Goal: Information Seeking & Learning: Check status

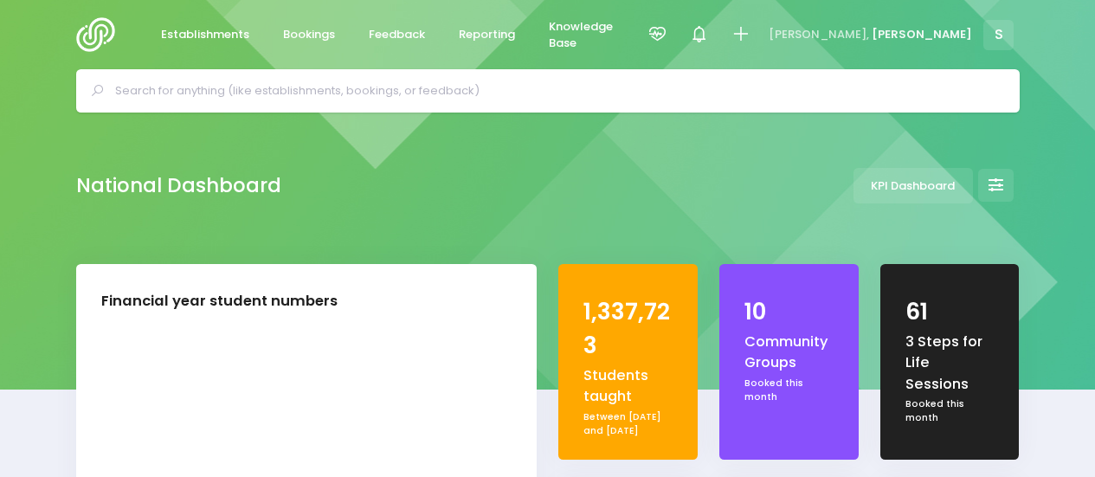
select select "5"
click at [395, 32] on span "Feedback" at bounding box center [397, 34] width 56 height 17
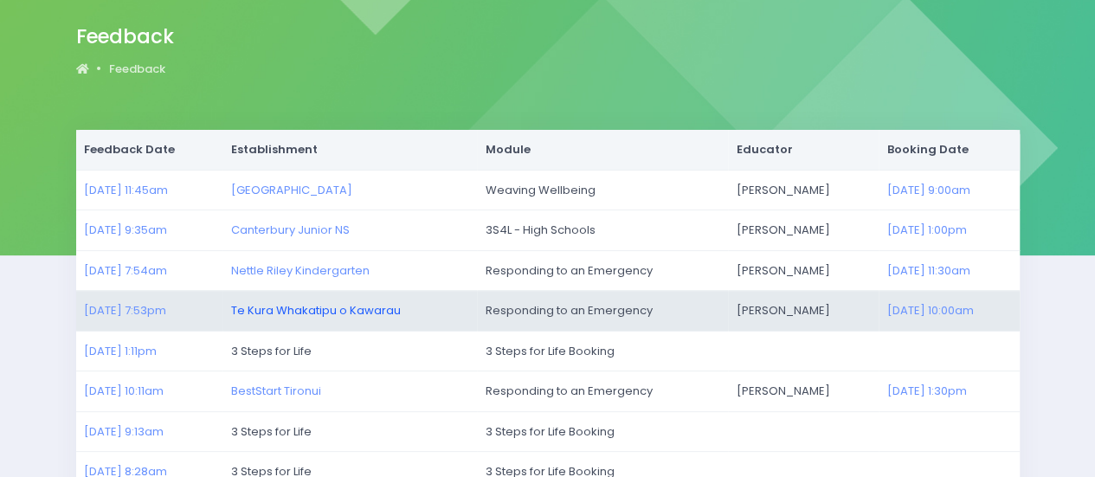
scroll to position [173, 0]
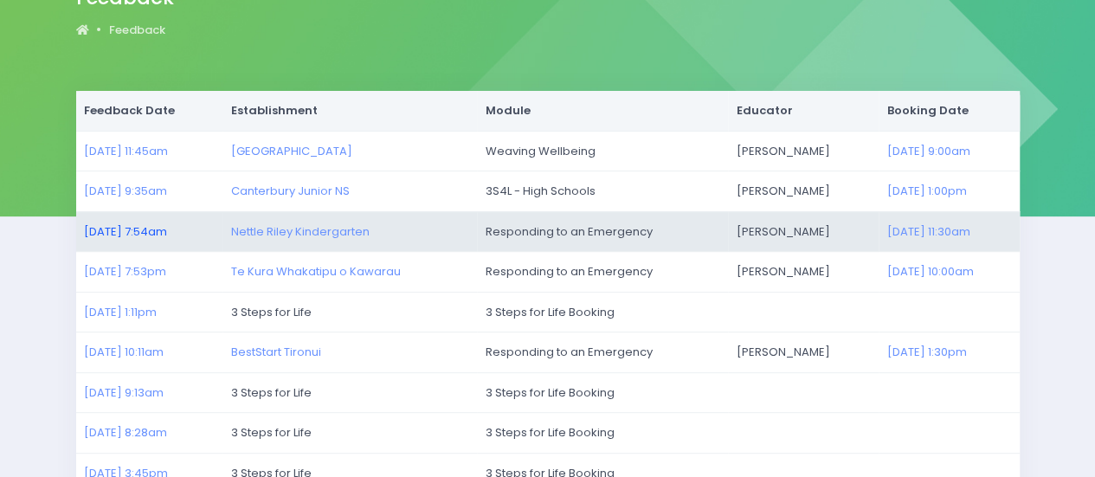
click at [144, 229] on link "24/09/2025 7:54am" at bounding box center [125, 231] width 83 height 16
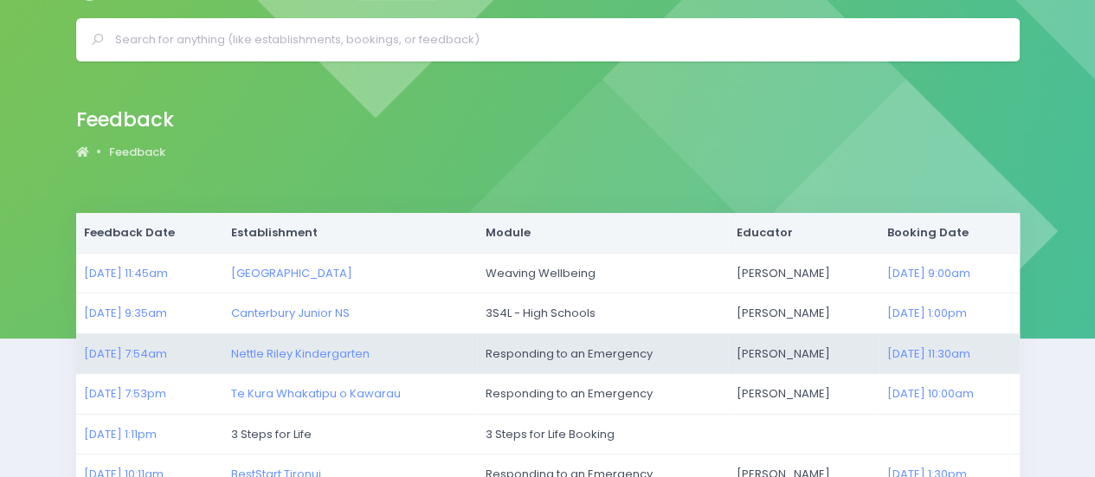
scroll to position [87, 0]
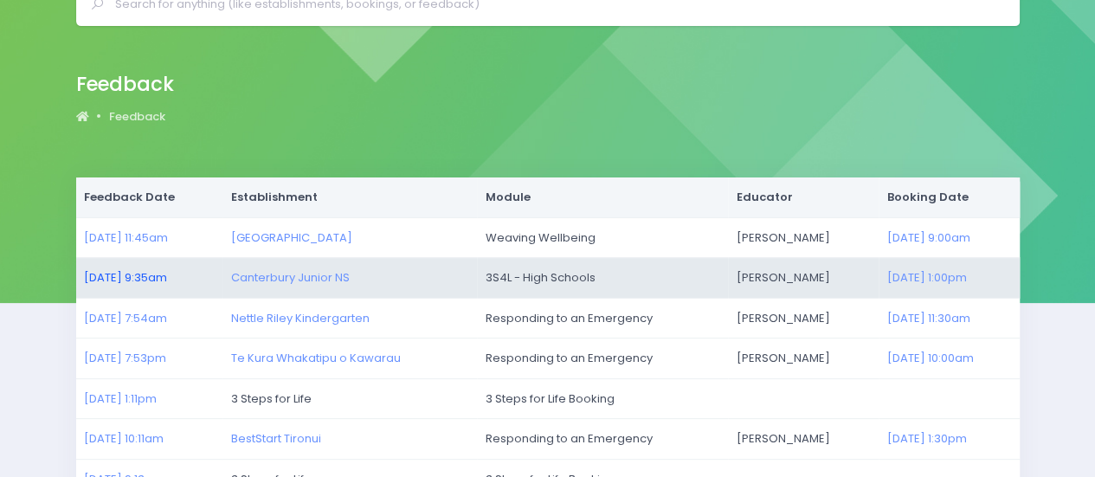
click at [147, 274] on link "24/09/2025 9:35am" at bounding box center [125, 277] width 83 height 16
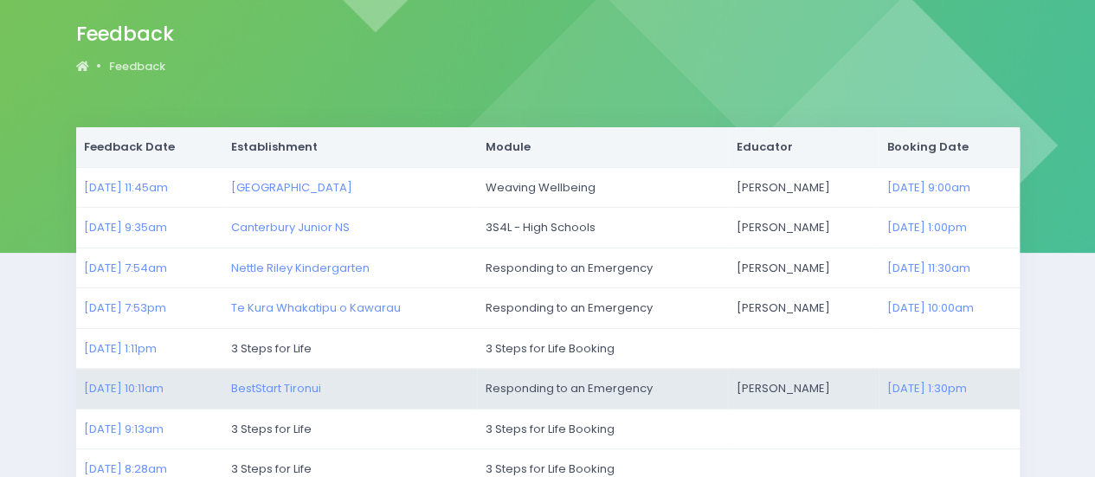
scroll to position [173, 0]
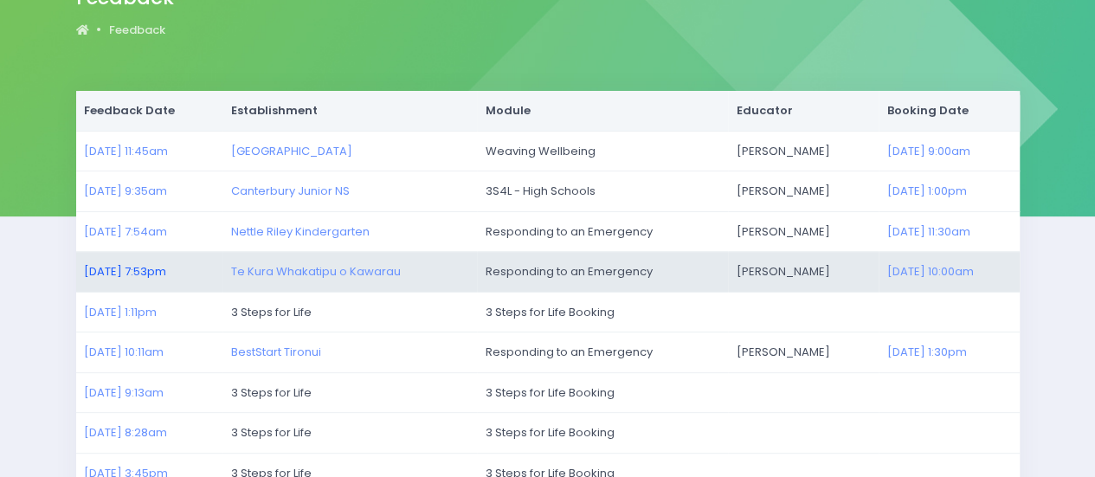
click at [135, 268] on link "23/09/2025 7:53pm" at bounding box center [125, 271] width 82 height 16
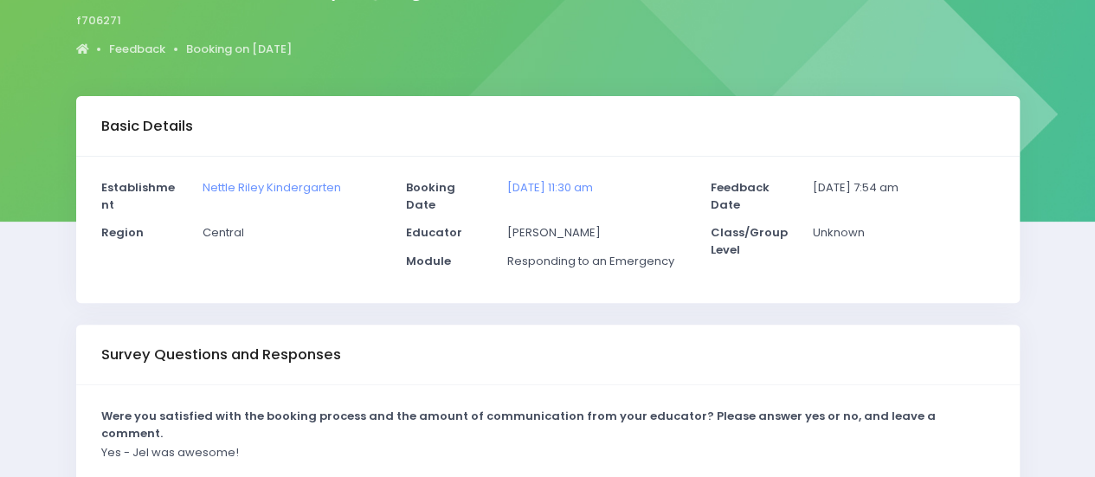
scroll to position [173, 0]
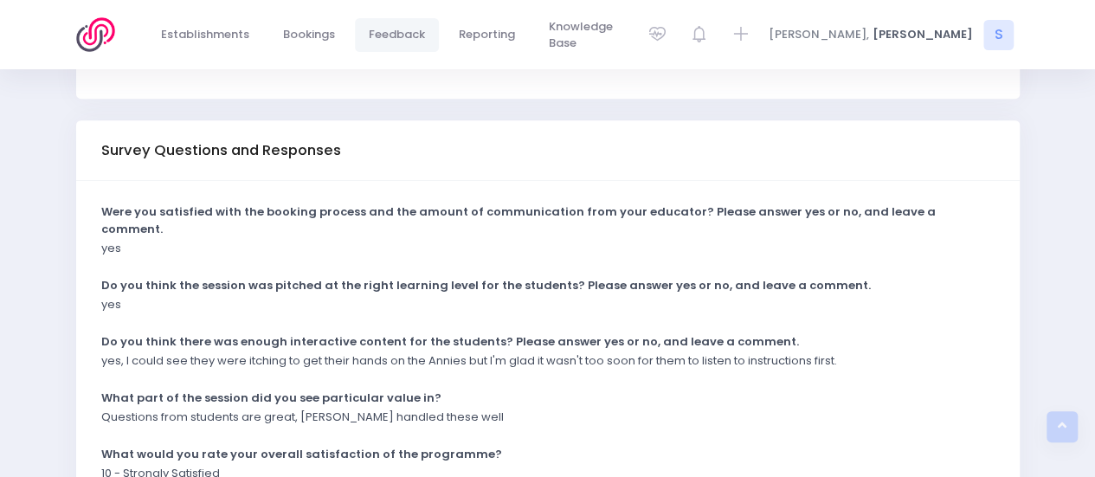
scroll to position [346, 0]
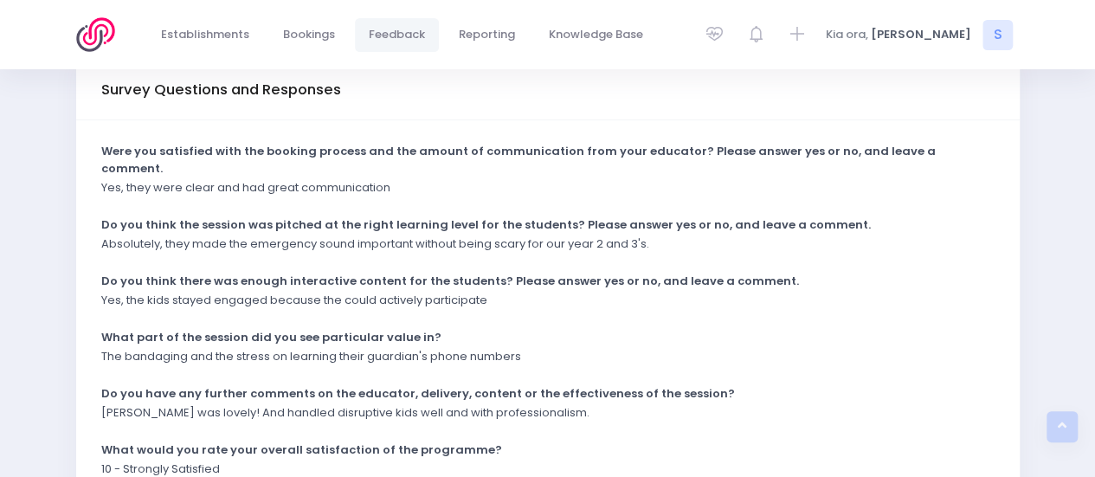
scroll to position [519, 0]
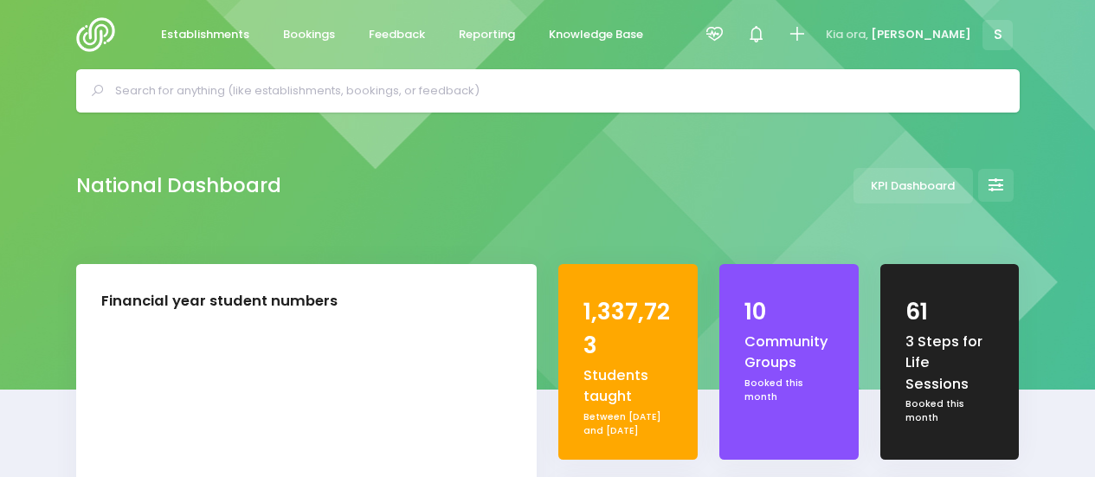
select select "5"
